Goal: Information Seeking & Learning: Learn about a topic

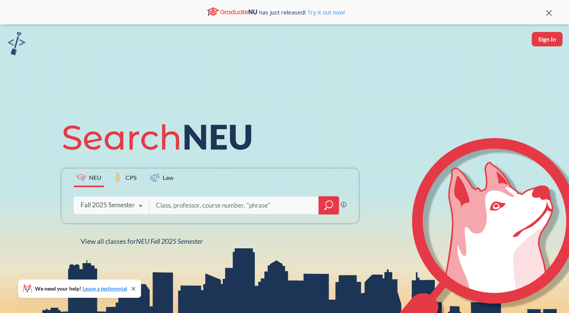
click at [197, 205] on input "search" at bounding box center [234, 205] width 158 height 16
type input "ge1501"
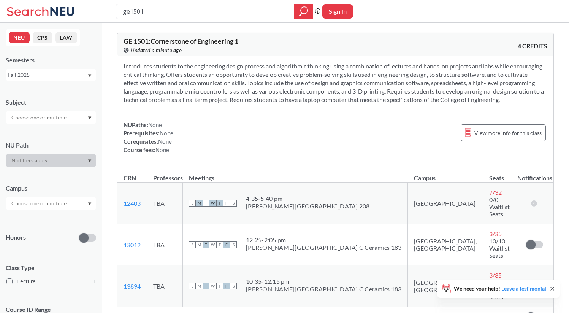
click at [48, 86] on div "NEU CPS LAW Semesters Fall 2025 Subject NU Path Campus Honors Class Type Lectur…" at bounding box center [51, 168] width 102 height 290
click at [45, 78] on div "Fall 2025" at bounding box center [47, 75] width 79 height 8
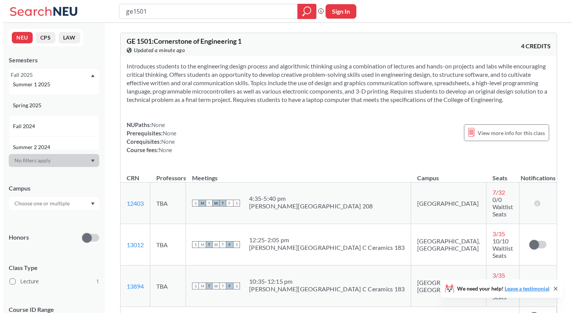
scroll to position [68, 0]
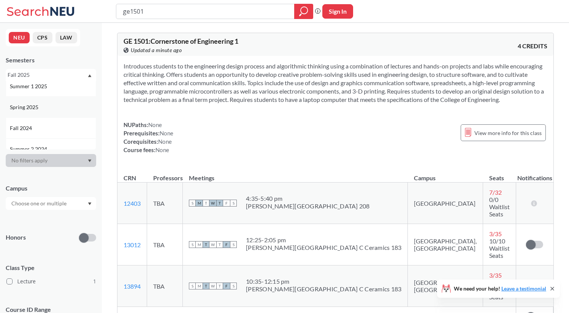
click at [46, 110] on div "Spring 2025" at bounding box center [53, 107] width 86 height 8
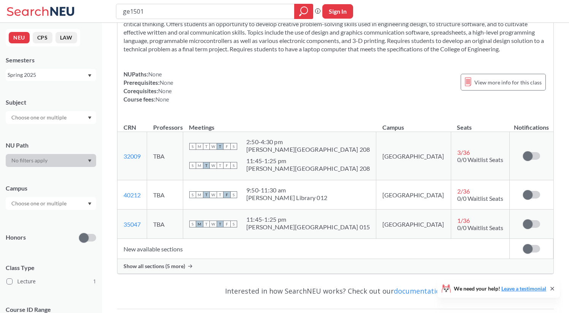
click at [171, 244] on td "New available sections" at bounding box center [313, 249] width 392 height 20
click at [40, 82] on div "NEU CPS LAW Semesters Spring 2025 Subject NU Path Campus Honors Class Type Lect…" at bounding box center [51, 168] width 102 height 290
click at [40, 78] on div "Spring 2025" at bounding box center [47, 75] width 79 height 8
click at [53, 125] on div "Fall 2024" at bounding box center [53, 125] width 86 height 8
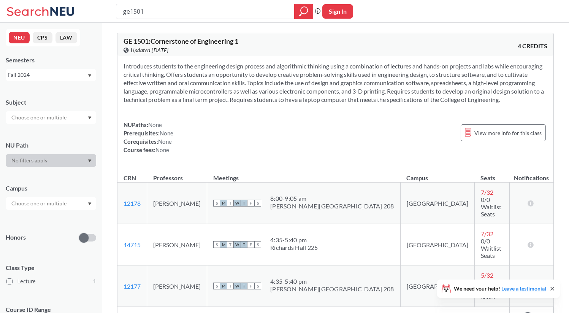
drag, startPoint x: 208, startPoint y: 16, endPoint x: 56, endPoint y: -4, distance: 154.1
click at [56, 0] on html "ge1501 Phrase search guarantees the exact search appears in the results. Ex. If…" at bounding box center [284, 156] width 569 height 313
type input "math2341"
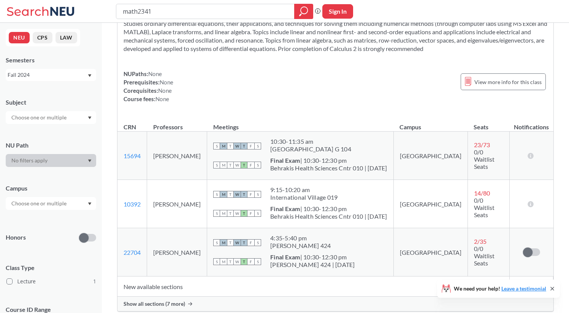
scroll to position [44, 0]
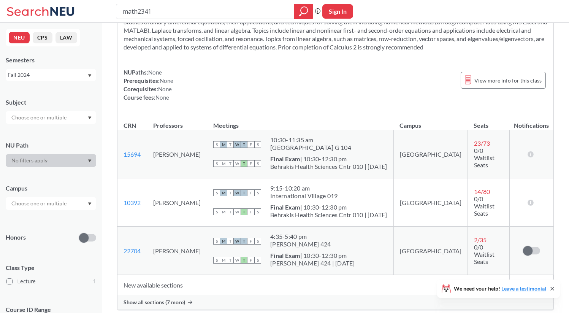
click at [16, 74] on div "Fall 2024" at bounding box center [47, 75] width 79 height 8
click at [49, 121] on div "Spring 2025" at bounding box center [51, 126] width 91 height 21
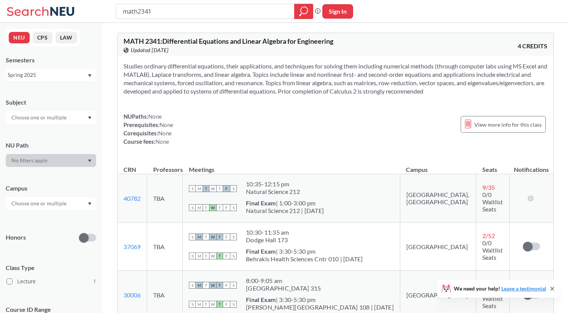
click at [55, 78] on div "Spring 2025" at bounding box center [47, 75] width 79 height 8
click at [53, 92] on div "Fall 2025" at bounding box center [53, 91] width 86 height 8
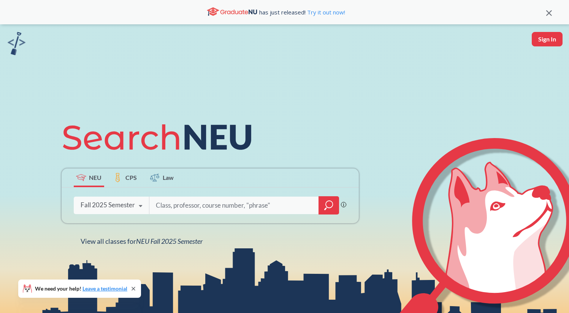
click at [215, 197] on div at bounding box center [244, 205] width 190 height 17
click at [200, 213] on input "search" at bounding box center [234, 205] width 158 height 16
type input "engw1111"
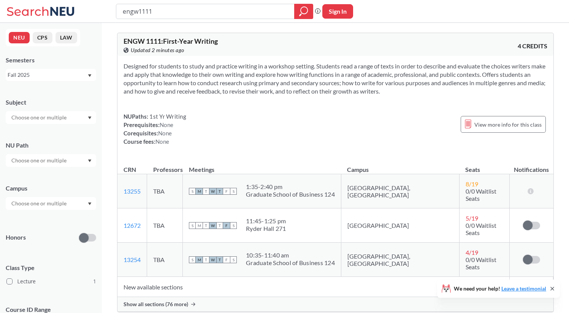
click at [54, 67] on div "Semesters Fall 2025" at bounding box center [51, 68] width 91 height 25
click at [54, 72] on div "Fall 2025" at bounding box center [47, 75] width 79 height 8
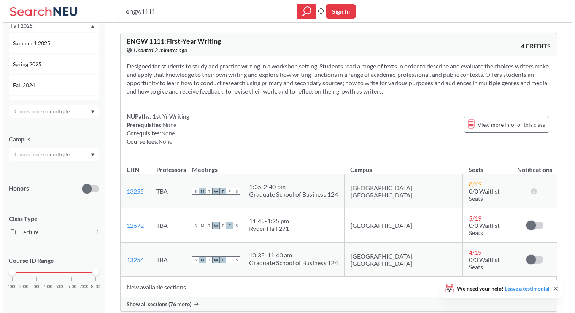
scroll to position [63, 0]
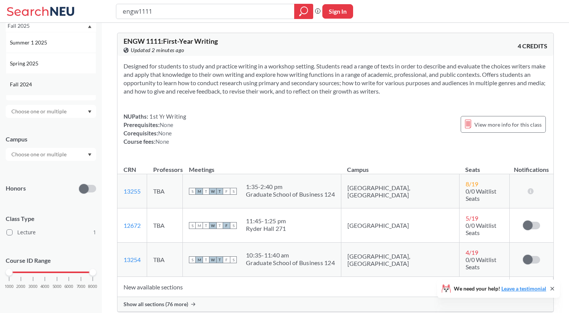
click at [59, 83] on div "Fall 2024" at bounding box center [53, 84] width 86 height 8
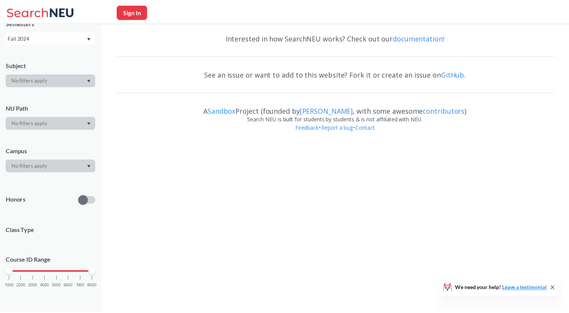
scroll to position [49, 0]
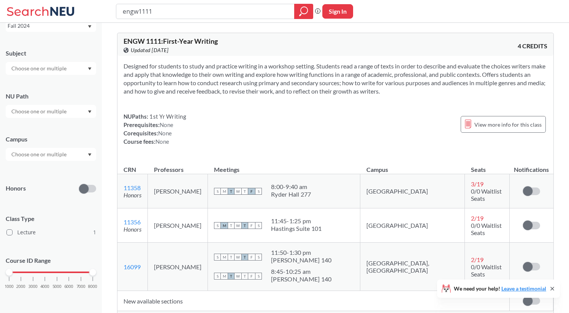
click at [57, 36] on div "NEU CPS LAW Semesters Fall 2024 Subject NU Path Campus Honors Class Type Lectur…" at bounding box center [51, 168] width 102 height 290
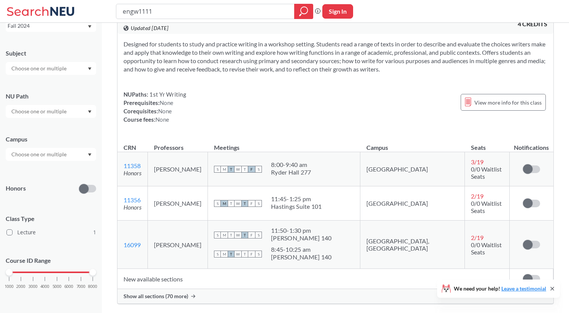
scroll to position [0, 0]
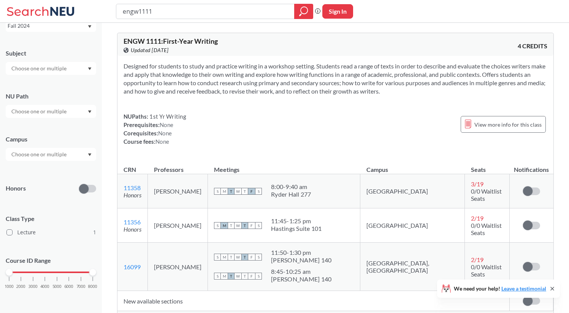
click at [52, 31] on div "Fall 2024" at bounding box center [51, 26] width 91 height 12
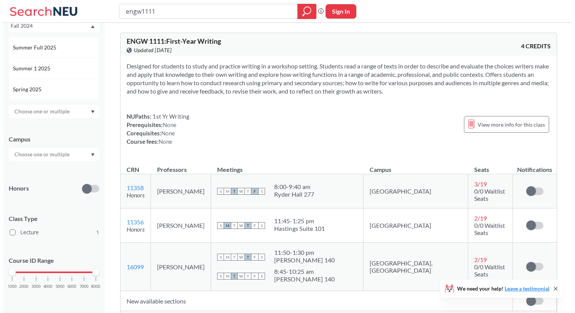
scroll to position [41, 0]
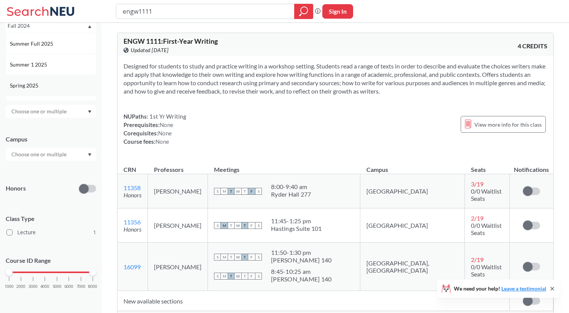
click at [53, 86] on div "Spring 2025" at bounding box center [53, 85] width 86 height 8
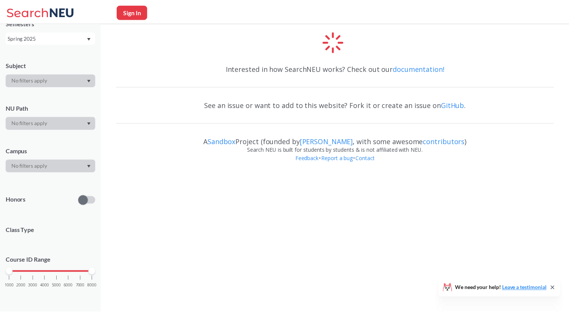
scroll to position [49, 0]
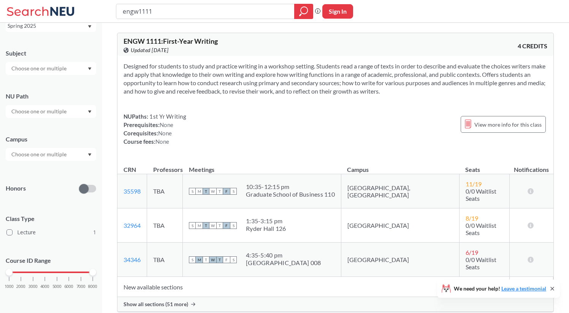
click at [171, 277] on td "New available sections" at bounding box center [313, 287] width 392 height 20
click at [175, 301] on span "Show all sections (51 more)" at bounding box center [156, 304] width 65 height 7
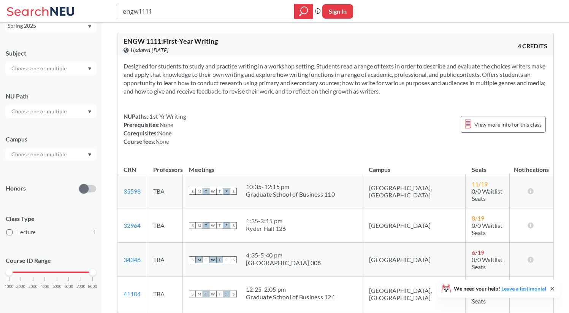
scroll to position [0, 0]
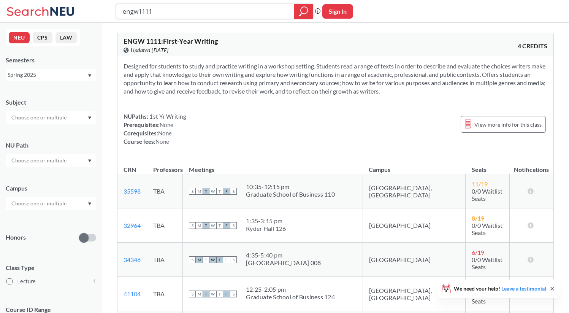
drag, startPoint x: 206, startPoint y: 13, endPoint x: 50, endPoint y: 9, distance: 156.4
click at [51, 9] on div "engw1111 Phrase search guarantees the exact search appears in the results. Ex. …" at bounding box center [284, 11] width 569 height 23
type input "eece2540"
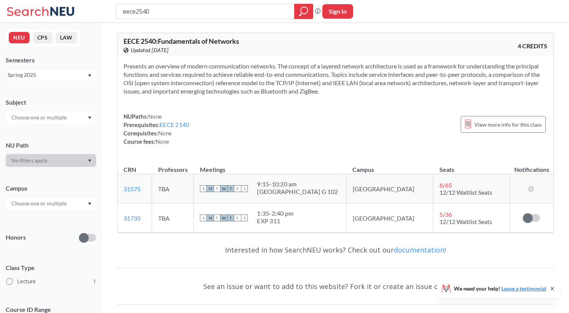
click at [38, 75] on div "Spring 2025" at bounding box center [47, 75] width 79 height 8
click at [36, 87] on div "Fall 2025" at bounding box center [53, 91] width 86 height 8
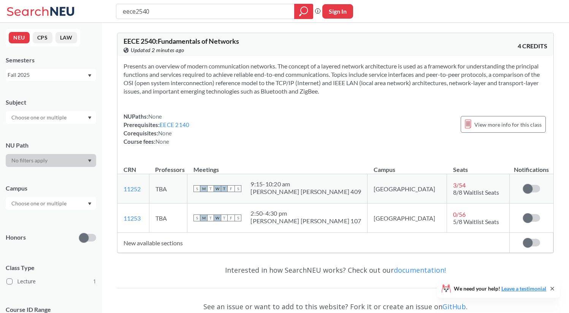
click at [83, 235] on span at bounding box center [84, 238] width 10 height 10
click at [79, 219] on input "checkbox" at bounding box center [79, 219] width 0 height 0
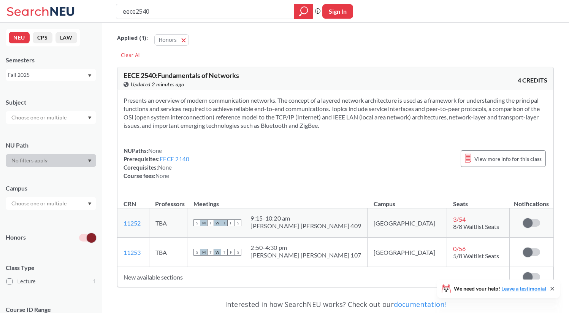
click at [83, 235] on label at bounding box center [87, 238] width 17 height 8
click at [79, 219] on input "checkbox" at bounding box center [79, 219] width 0 height 0
